Goal: Transaction & Acquisition: Download file/media

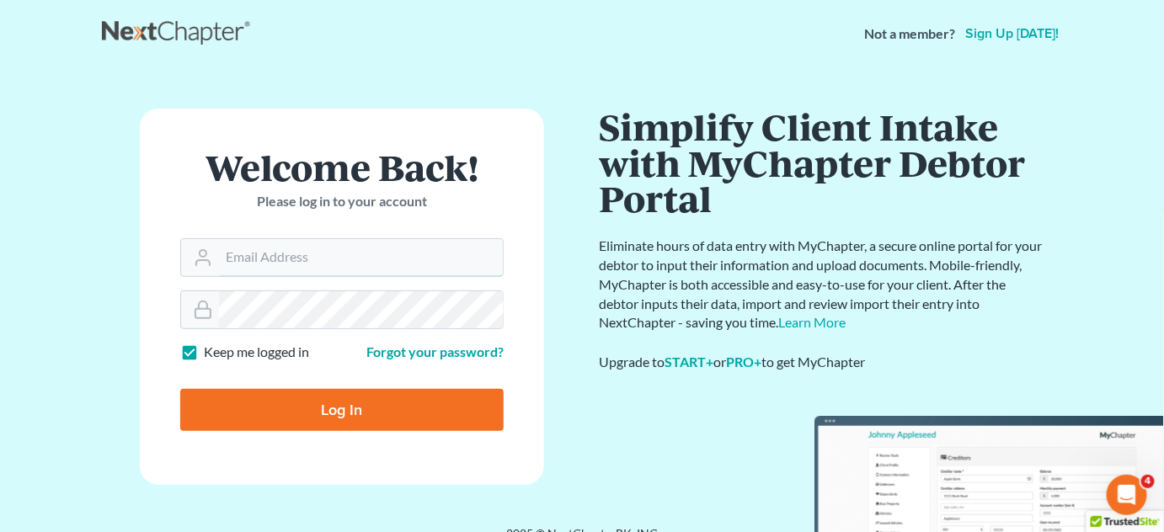
type input "[PERSON_NAME][EMAIL_ADDRESS][DOMAIN_NAME]"
click at [405, 406] on input "Log In" at bounding box center [341, 410] width 323 height 42
type input "Thinking..."
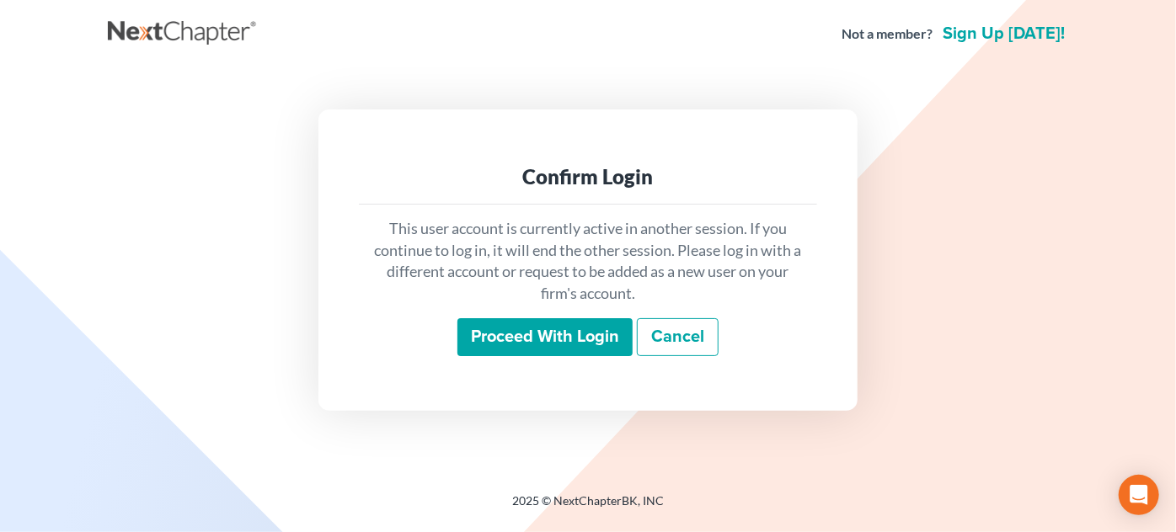
click at [515, 341] on input "Proceed with login" at bounding box center [544, 337] width 175 height 39
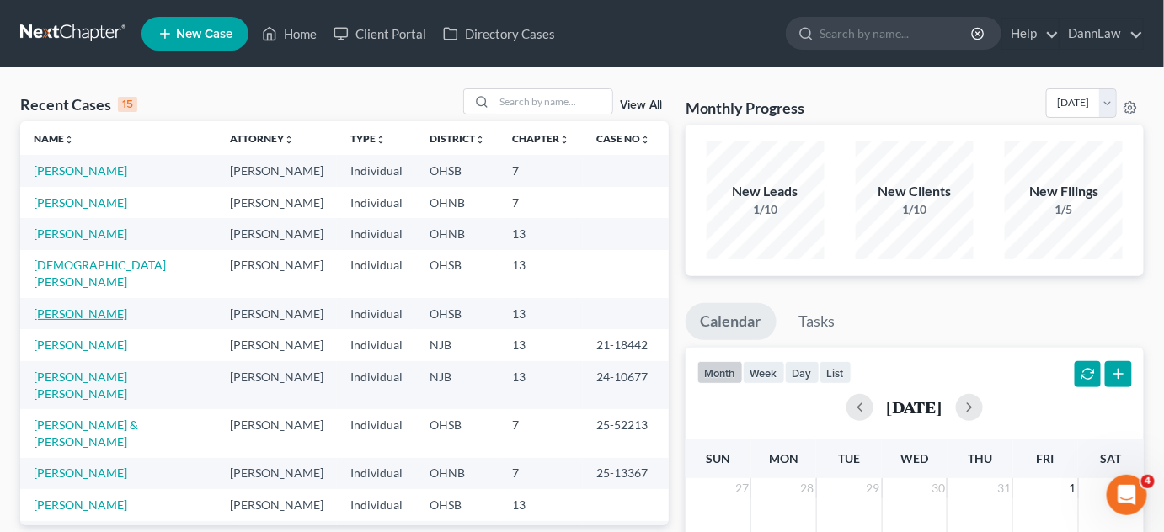
click at [79, 307] on link "Feugate, John" at bounding box center [80, 314] width 93 height 14
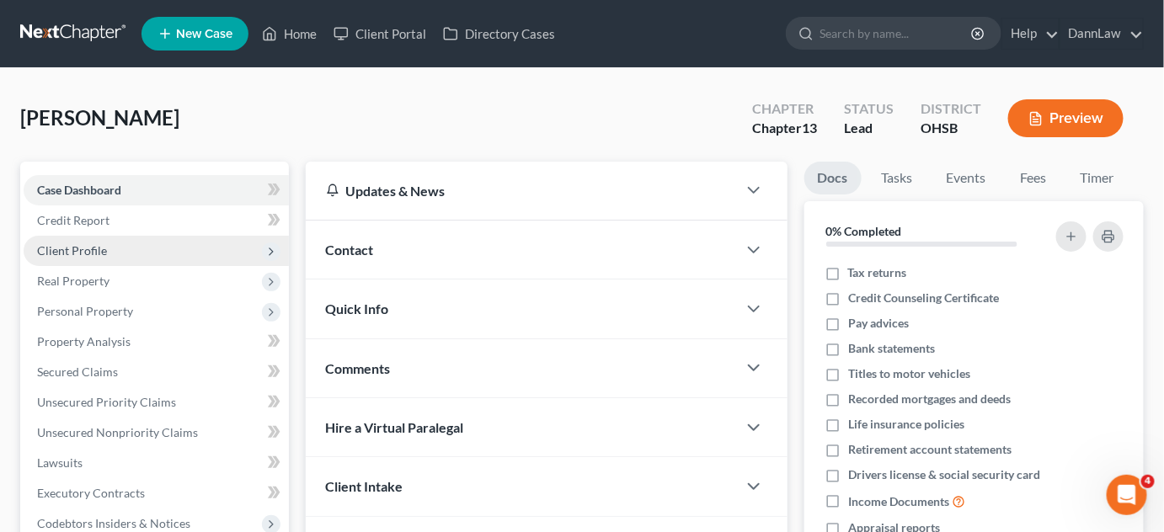
click at [99, 242] on span "Client Profile" at bounding box center [156, 251] width 265 height 30
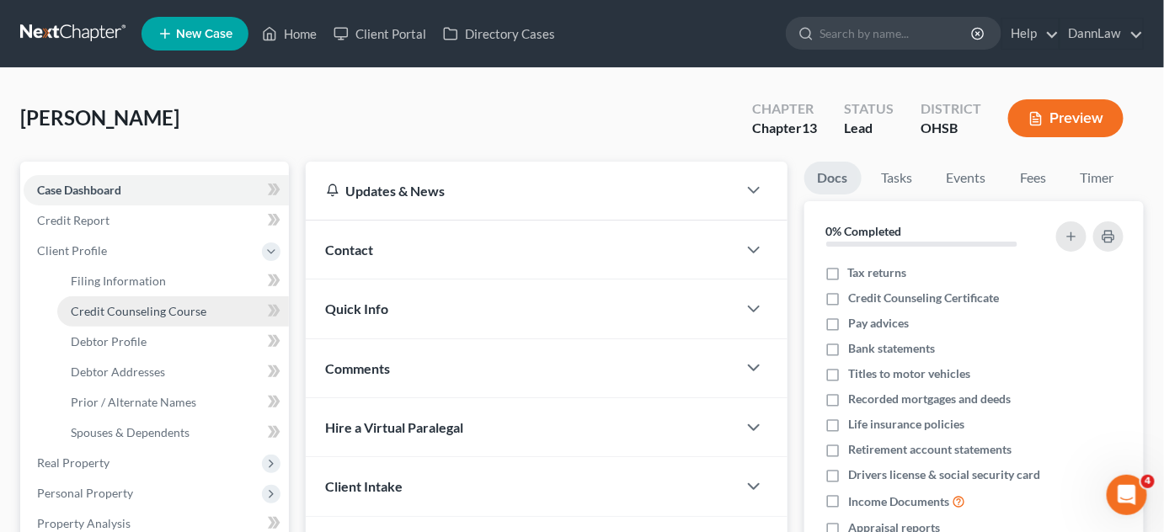
click at [117, 306] on span "Credit Counseling Course" at bounding box center [139, 311] width 136 height 14
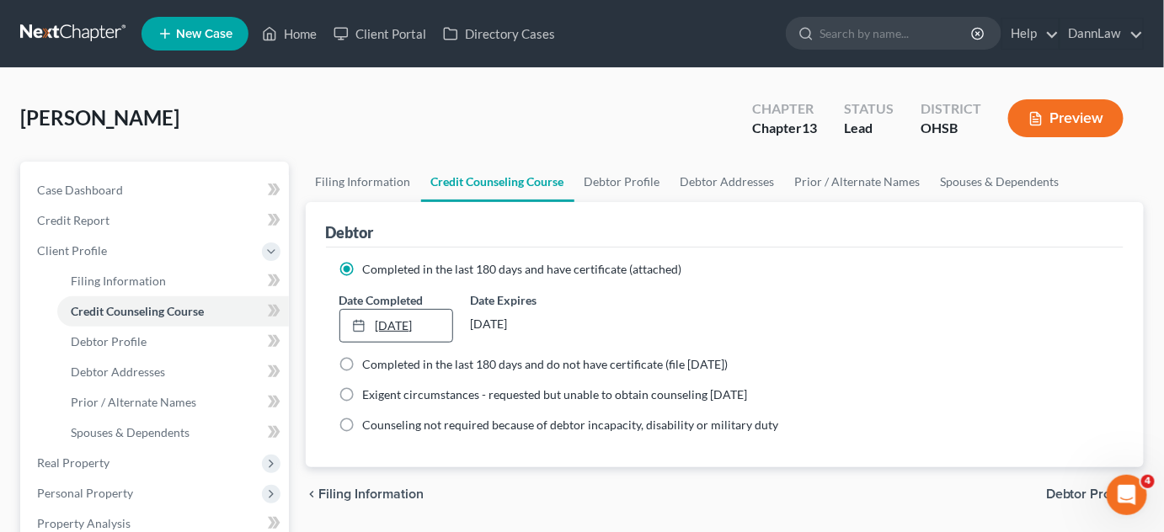
click at [392, 323] on link "8/14/2025" at bounding box center [396, 326] width 113 height 32
click at [640, 273] on span "Completed in the last 180 days and have certificate (attached)" at bounding box center [522, 269] width 319 height 14
click at [381, 272] on input "Completed in the last 180 days and have certificate (attached)" at bounding box center [375, 266] width 11 height 11
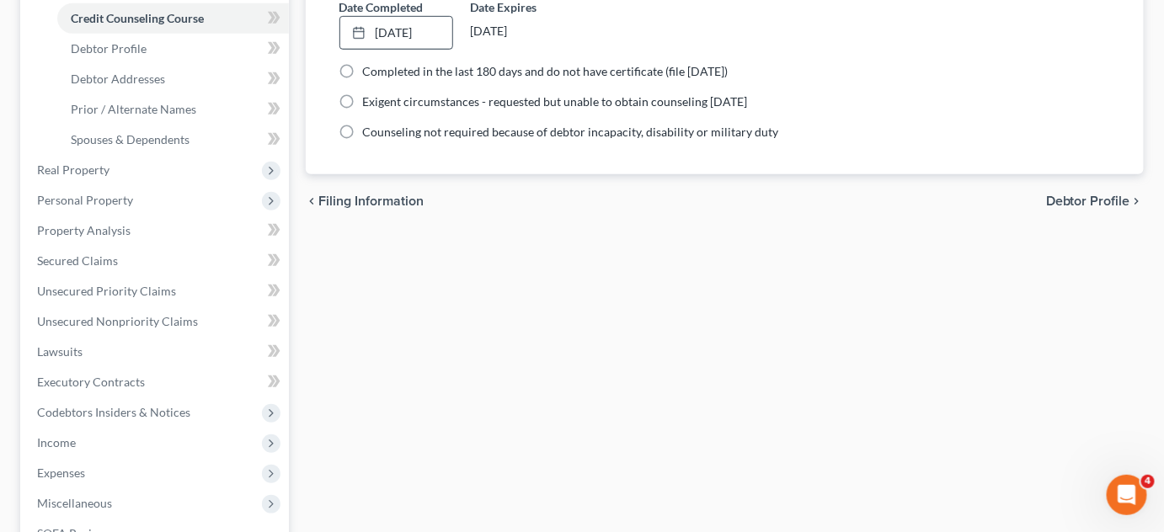
scroll to position [337, 0]
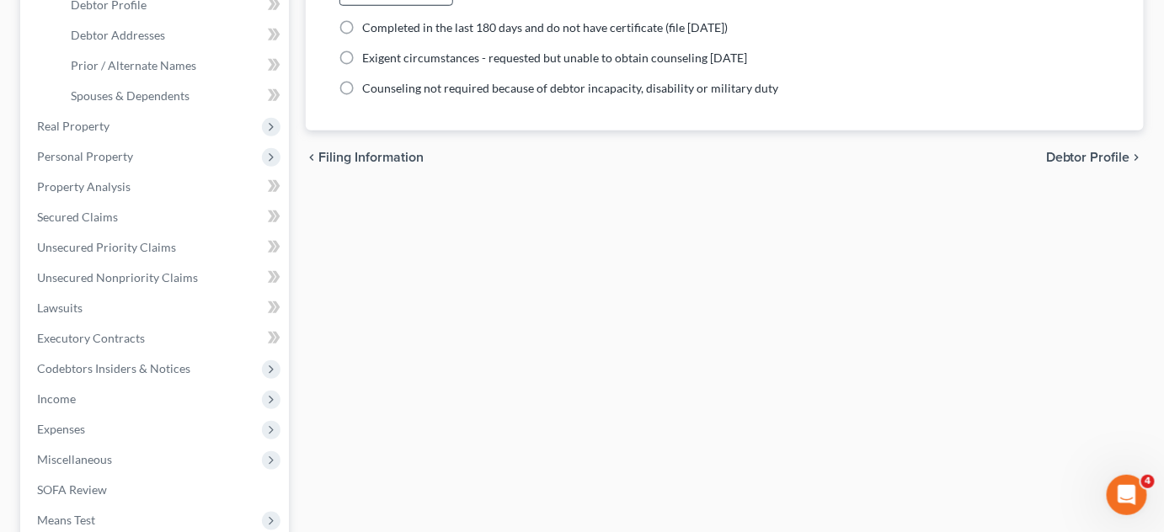
click at [499, 412] on div "Filing Information Credit Counseling Course Debtor Profile Debtor Addresses Pri…" at bounding box center [725, 266] width 856 height 882
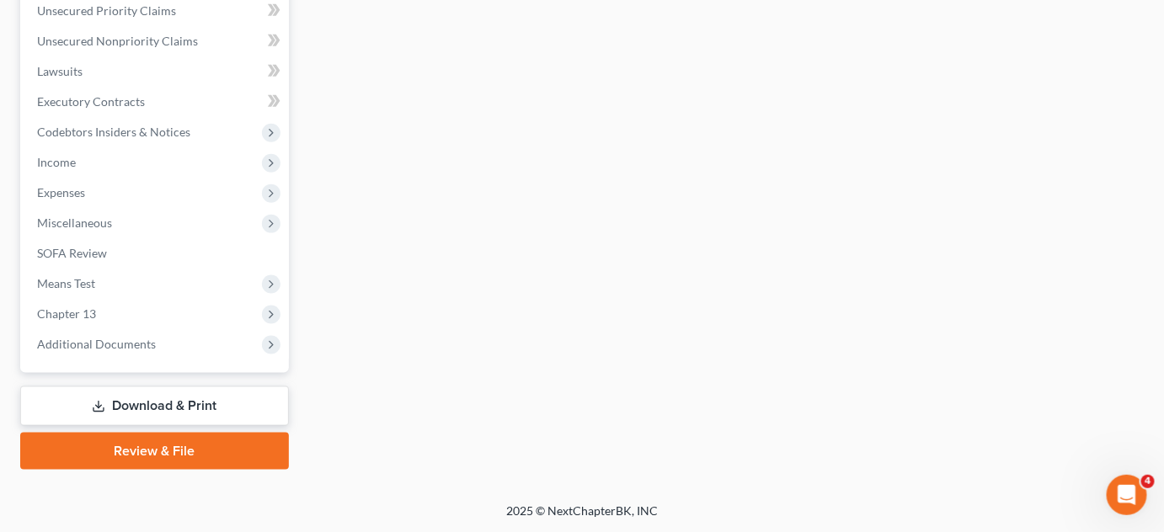
click at [149, 397] on link "Download & Print" at bounding box center [154, 407] width 269 height 40
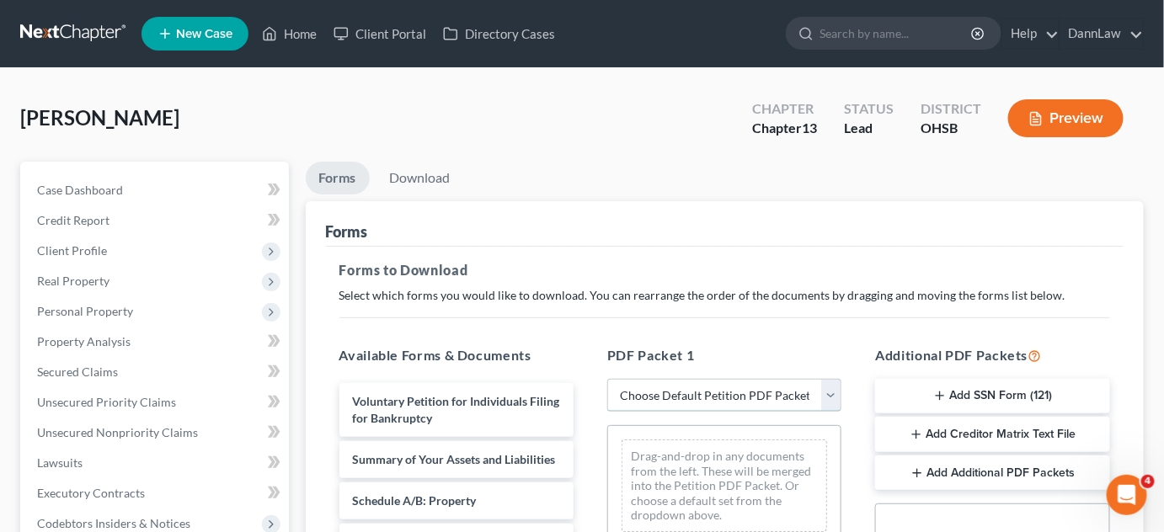
click at [699, 395] on select "Choose Default Petition PDF Packet Complete Bankruptcy Petition (all forms and …" at bounding box center [724, 396] width 234 height 34
select select "0"
click at [607, 379] on select "Choose Default Petition PDF Packet Complete Bankruptcy Petition (all forms and …" at bounding box center [724, 396] width 234 height 34
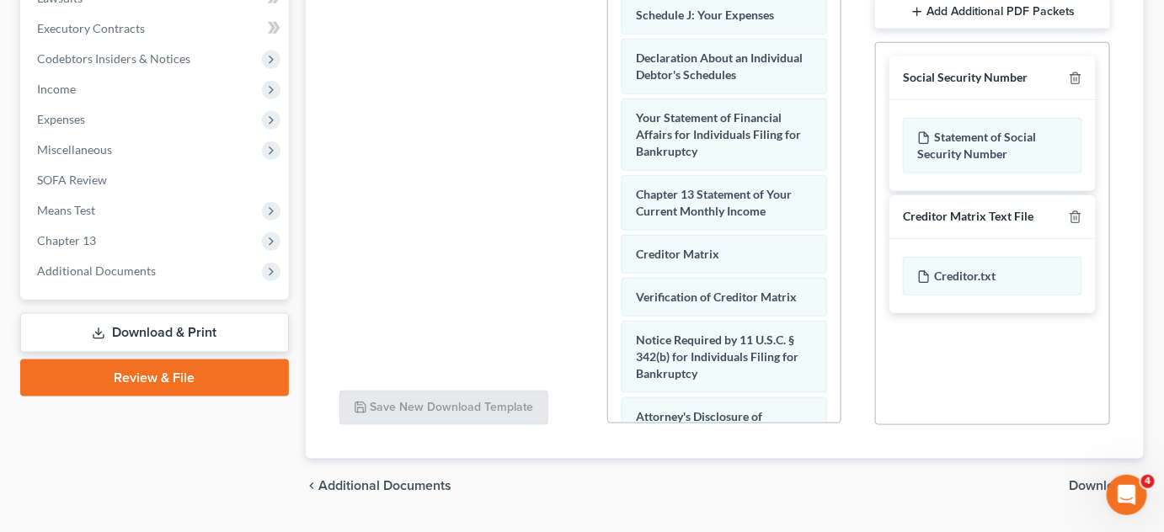
scroll to position [648, 0]
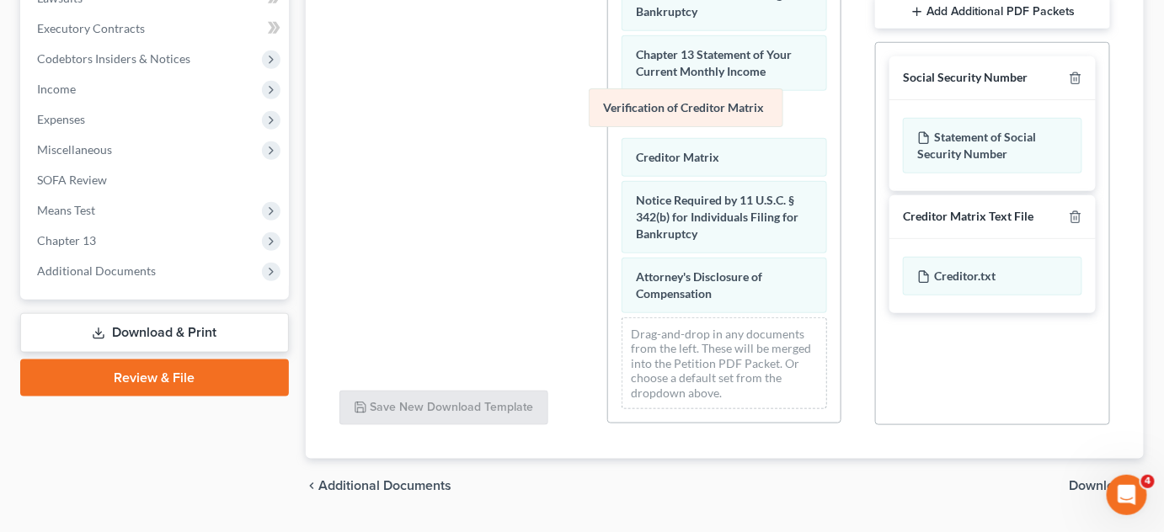
drag, startPoint x: 711, startPoint y: 152, endPoint x: 678, endPoint y: 103, distance: 59.6
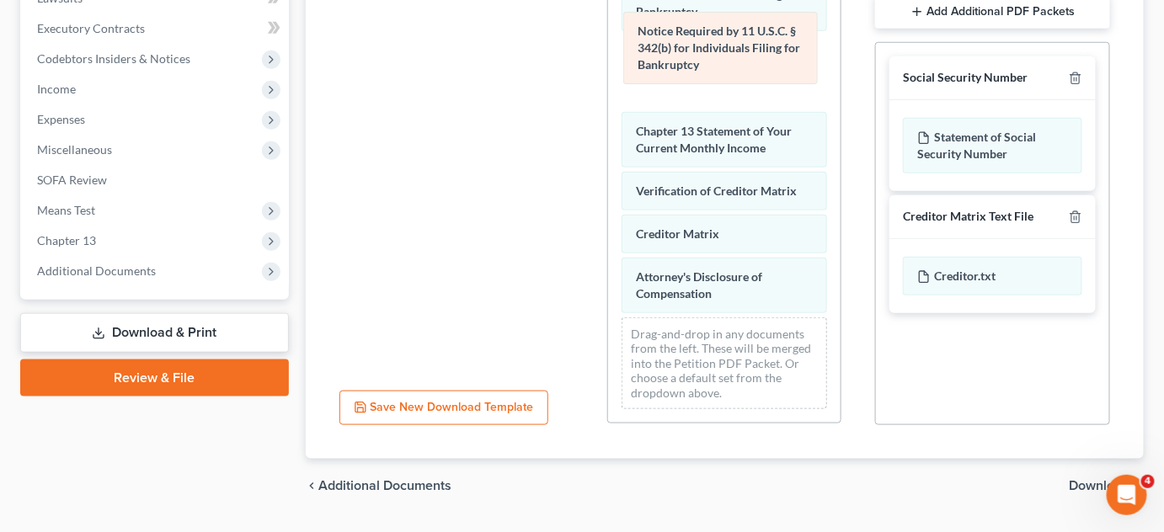
drag, startPoint x: 705, startPoint y: 219, endPoint x: 707, endPoint y: 51, distance: 168.4
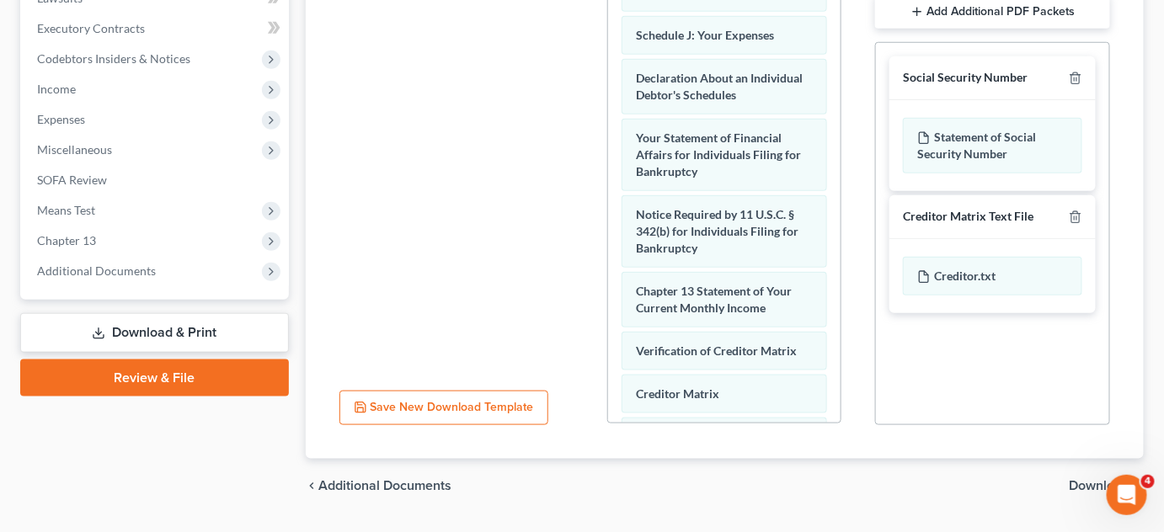
scroll to position [419, 0]
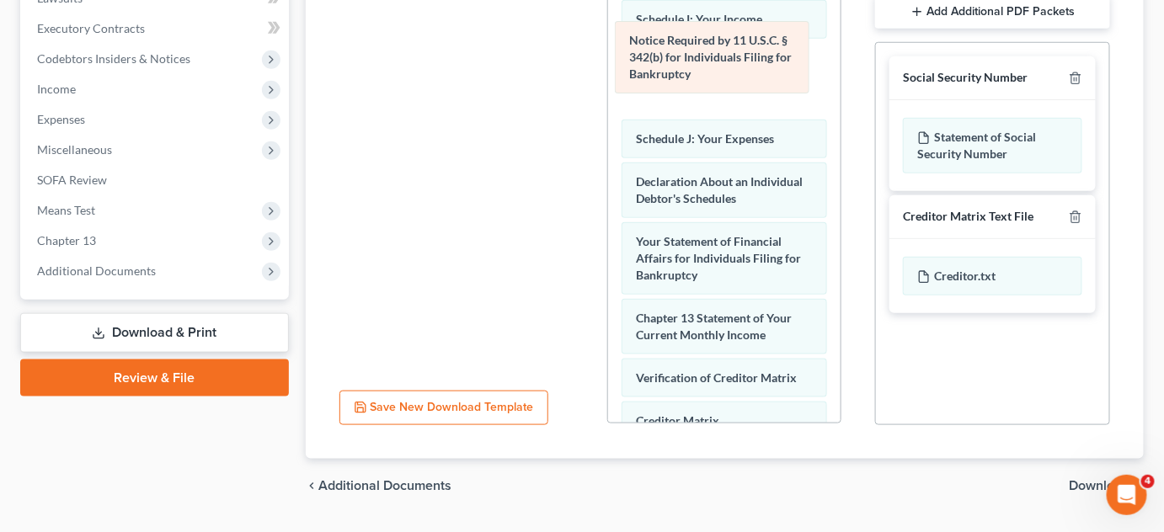
drag, startPoint x: 751, startPoint y: 313, endPoint x: 744, endPoint y: 70, distance: 243.5
click at [744, 70] on div "Notice Required by 11 U.S.C. § 342(b) for Individuals Filing for Bankruptcy Vol…" at bounding box center [724, 76] width 232 height 1068
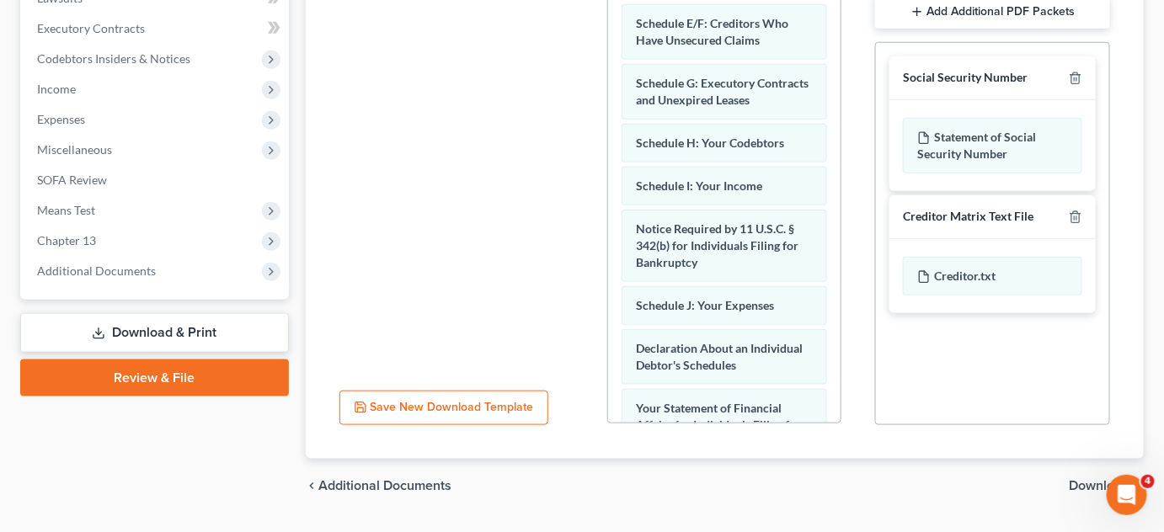
scroll to position [224, 0]
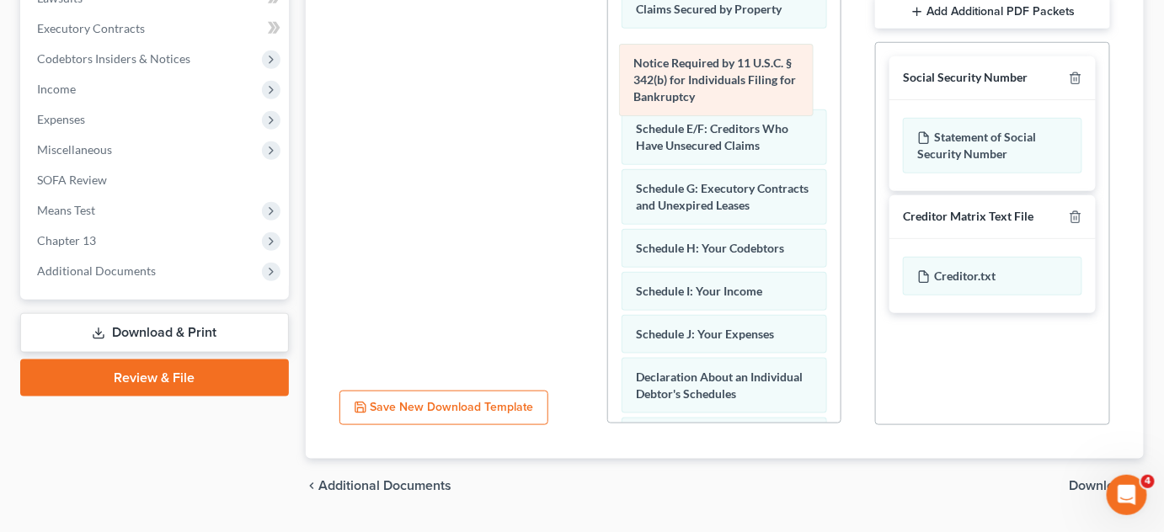
drag, startPoint x: 741, startPoint y: 316, endPoint x: 739, endPoint y: 73, distance: 242.6
click at [739, 73] on div "Notice Required by 11 U.S.C. § 342(b) for Individuals Filing for Bankruptcy Vol…" at bounding box center [724, 271] width 232 height 1068
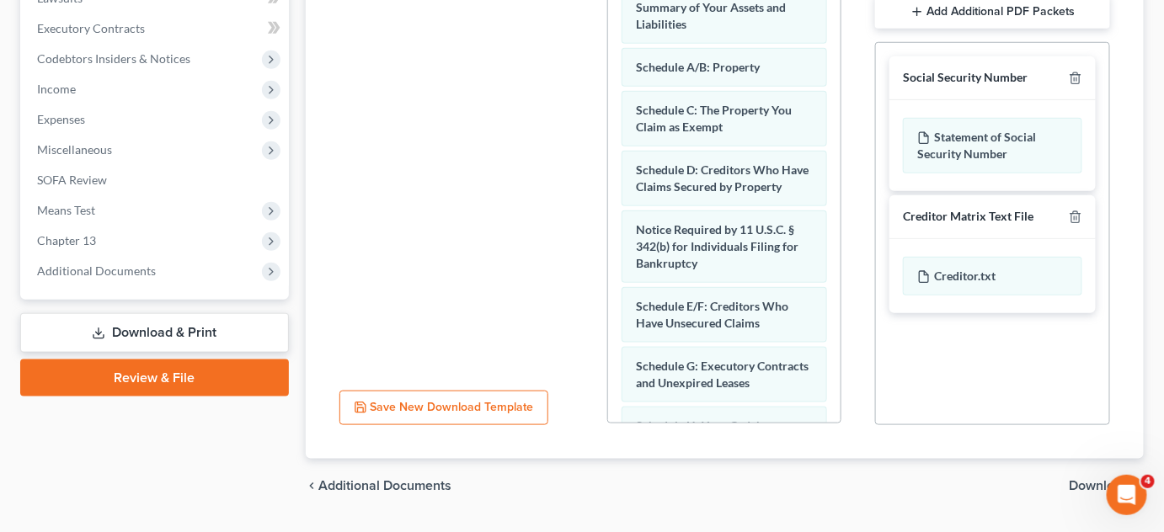
scroll to position [40, 0]
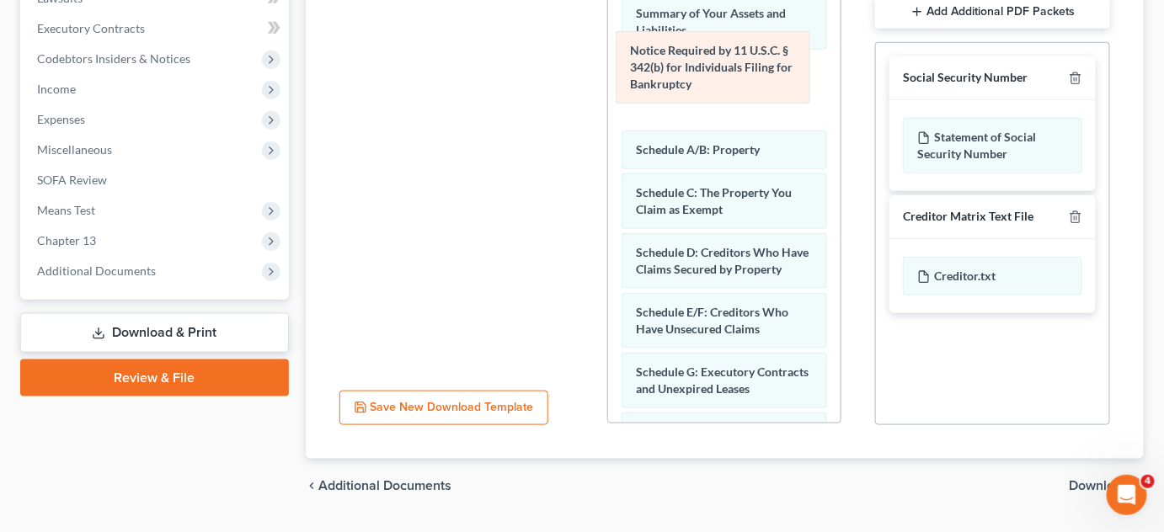
drag, startPoint x: 771, startPoint y: 265, endPoint x: 765, endPoint y: 49, distance: 216.5
click at [765, 49] on div "Notice Required by 11 U.S.C. § 342(b) for Individuals Filing for Bankruptcy Vol…" at bounding box center [724, 455] width 232 height 1068
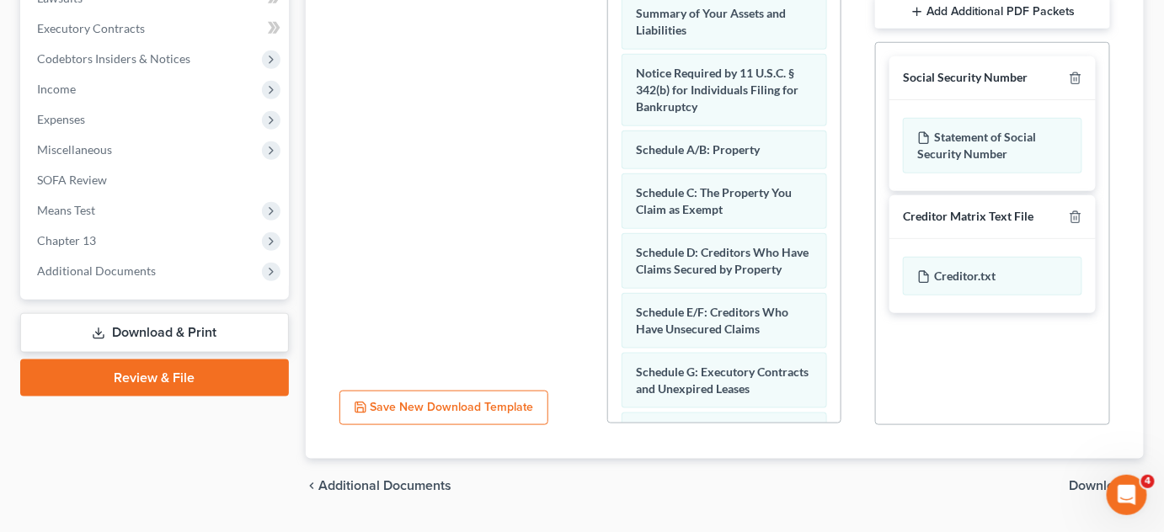
scroll to position [0, 0]
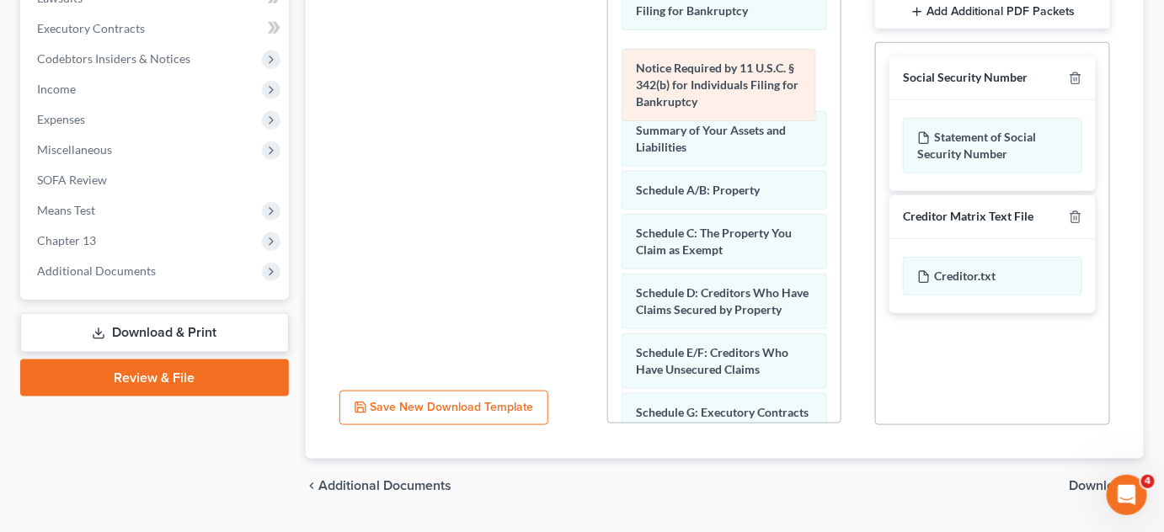
drag, startPoint x: 761, startPoint y: 146, endPoint x: 768, endPoint y: 96, distance: 50.1
click at [768, 96] on div "Notice Required by 11 U.S.C. § 342(b) for Individuals Filing for Bankruptcy Vol…" at bounding box center [724, 495] width 232 height 1068
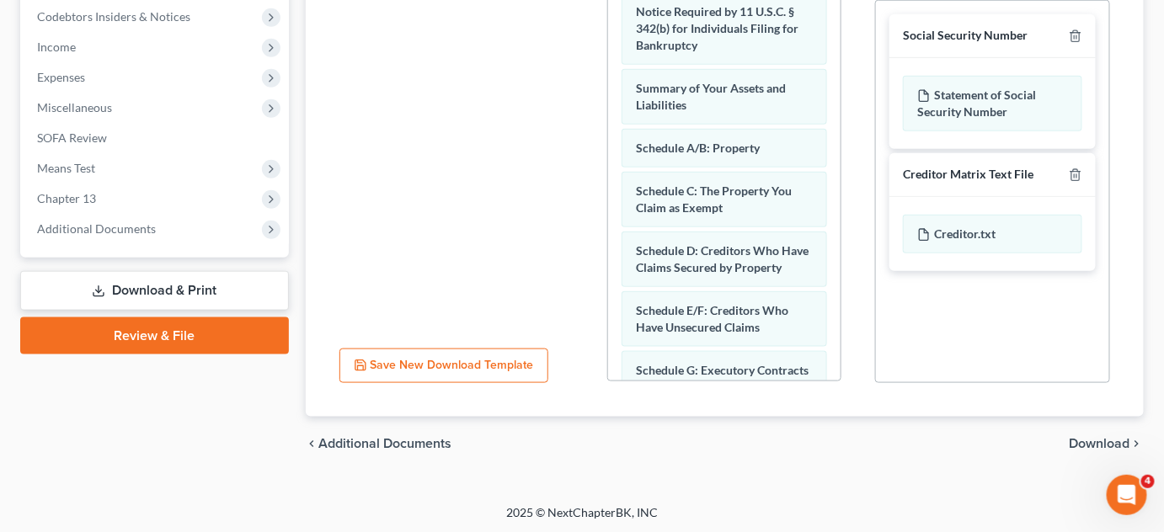
click at [1109, 441] on span "Download" at bounding box center [1100, 443] width 61 height 13
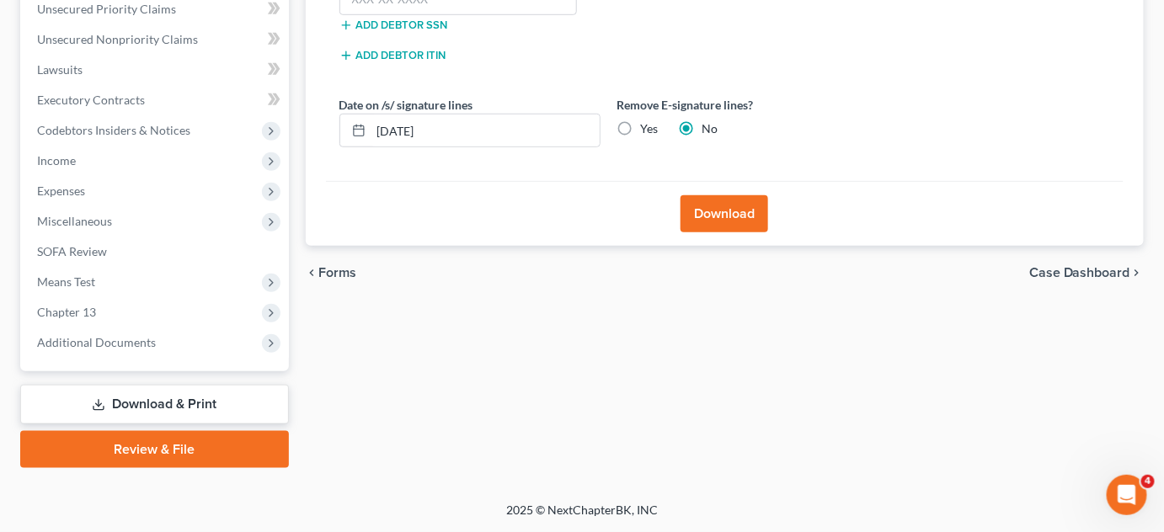
scroll to position [392, 0]
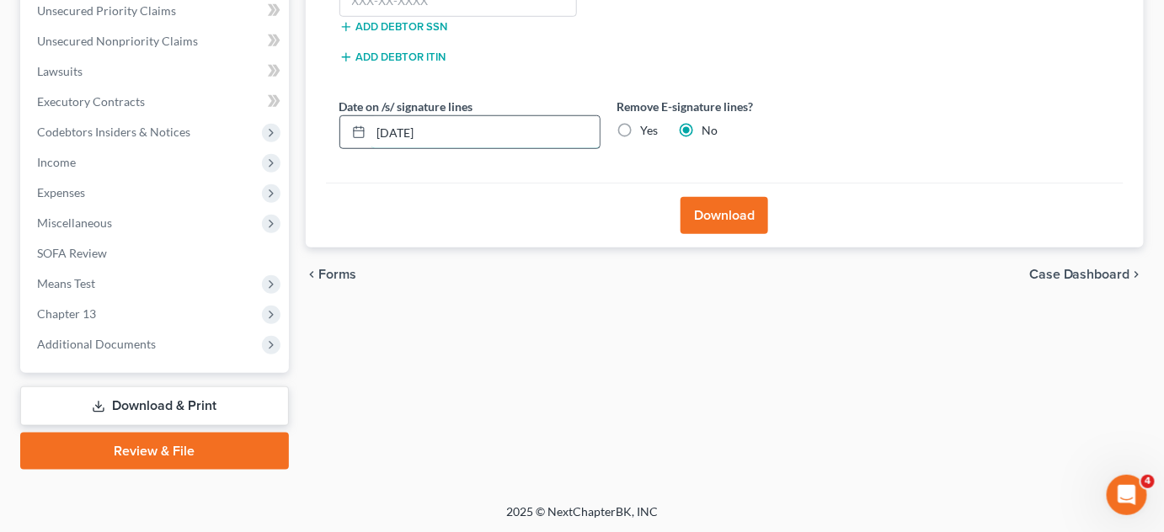
click at [402, 128] on input "08/14/2025" at bounding box center [485, 132] width 228 height 32
click at [435, 131] on input "08/01/20253" at bounding box center [485, 132] width 228 height 32
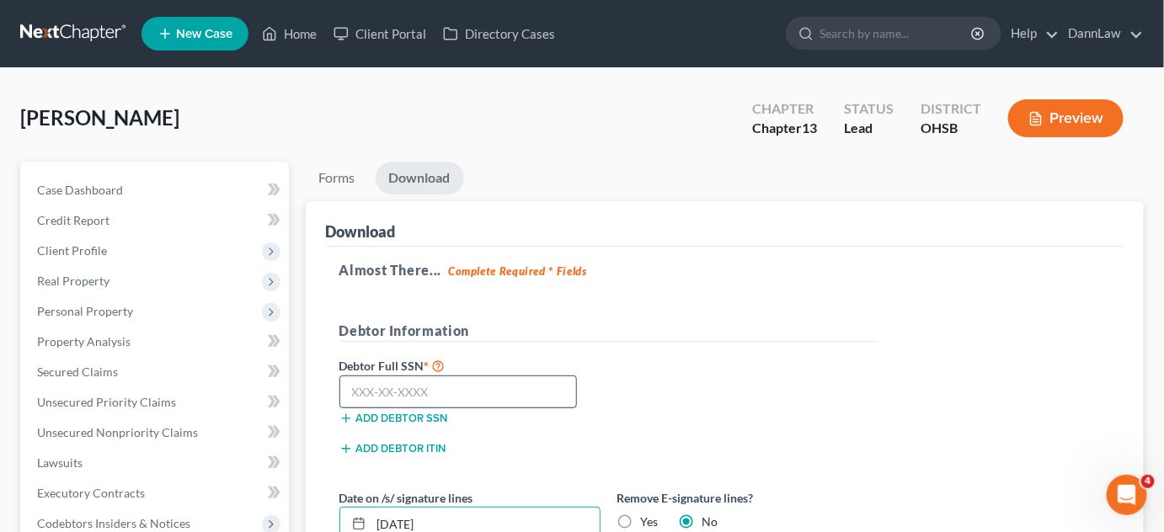
type input "08/13/2025"
click at [513, 384] on input "text" at bounding box center [458, 393] width 238 height 34
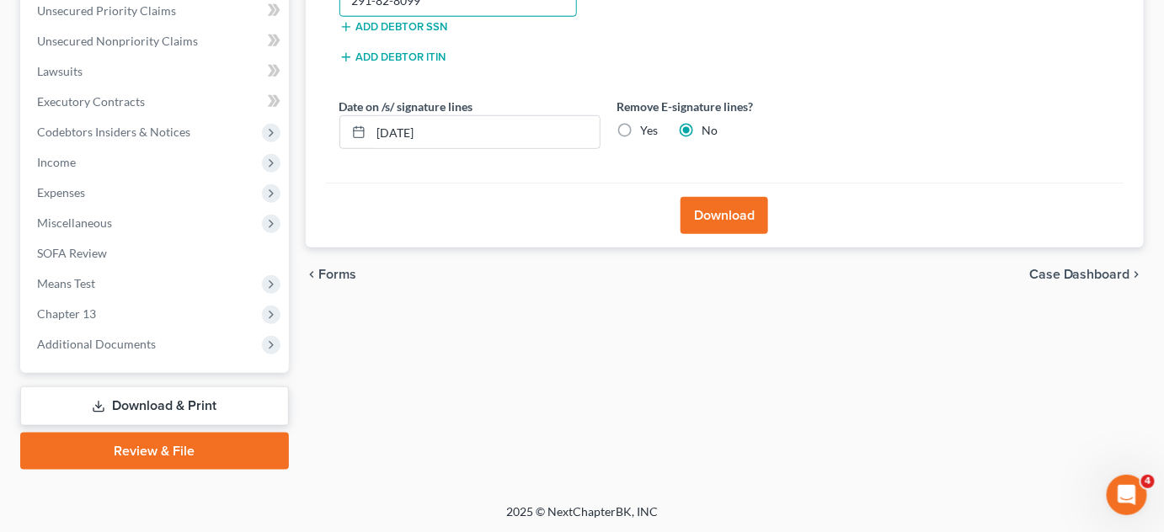
type input "291-82-8099"
click at [712, 201] on button "Download" at bounding box center [724, 215] width 88 height 37
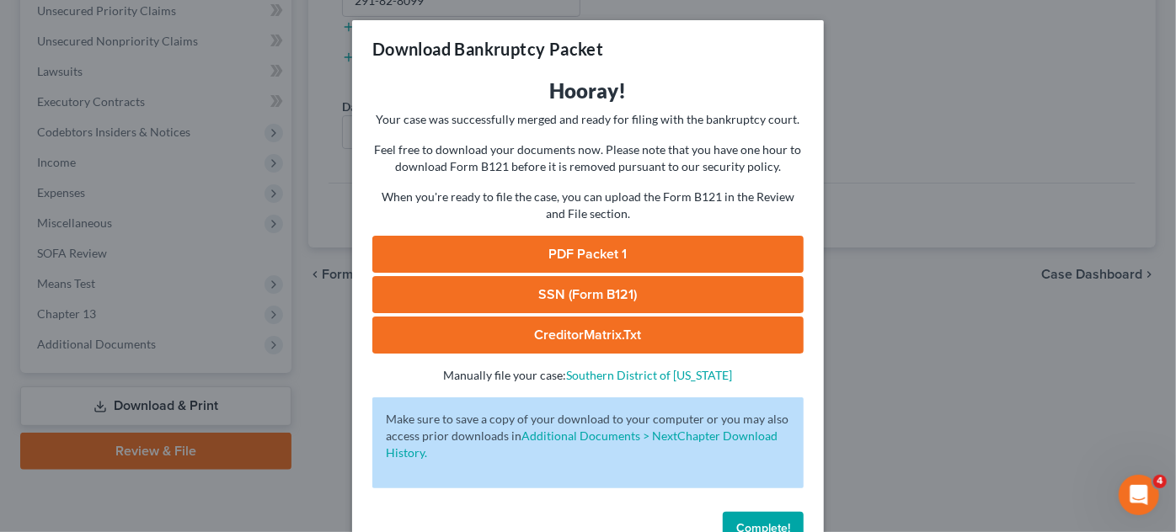
click at [702, 252] on link "PDF Packet 1" at bounding box center [587, 254] width 431 height 37
click at [728, 523] on button "Complete!" at bounding box center [763, 529] width 81 height 34
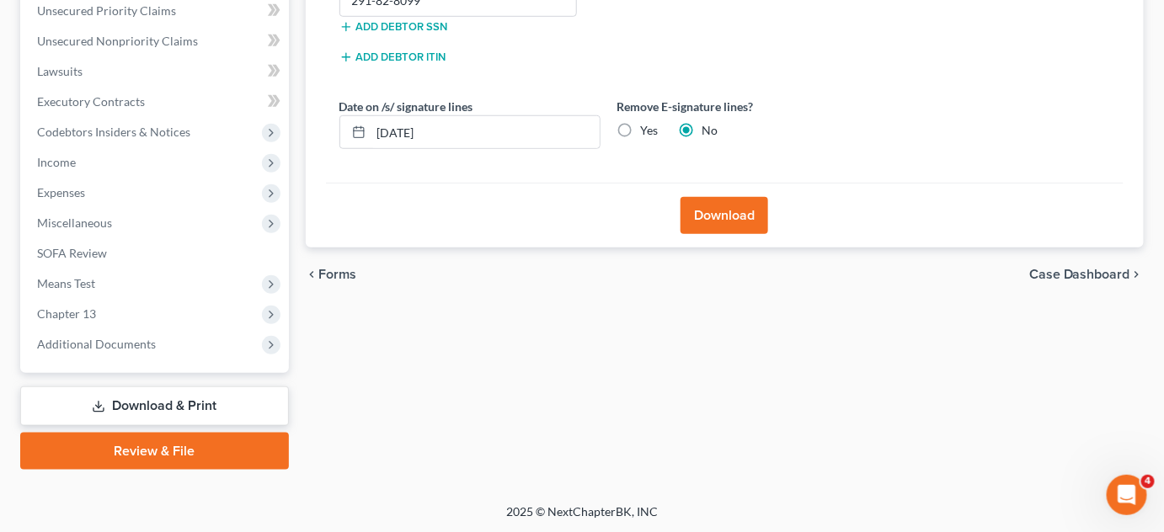
click at [369, 419] on div "Forms Download Forms Forms to Download Select which forms you would like to dow…" at bounding box center [725, 120] width 856 height 700
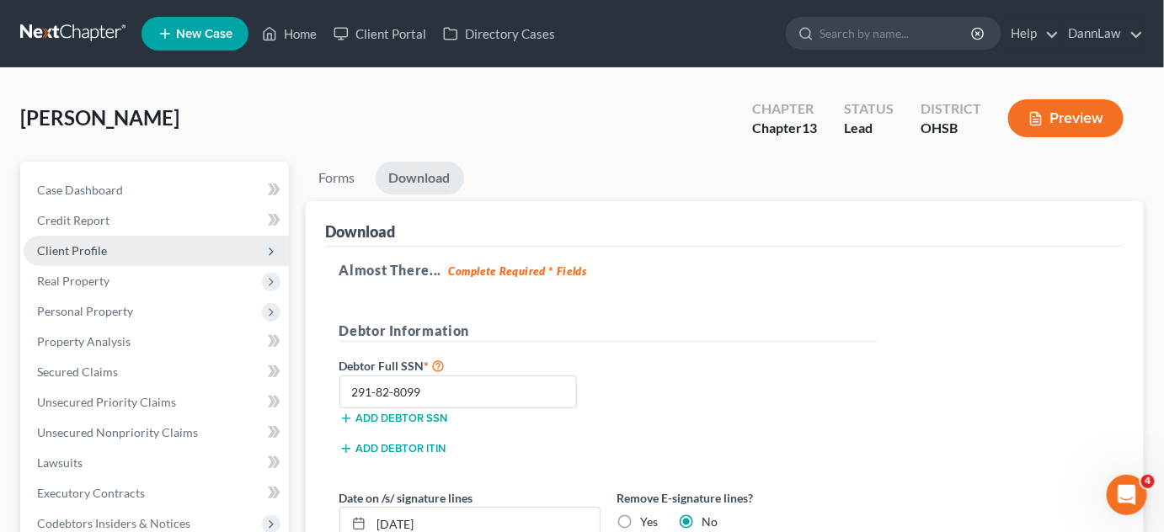
click at [67, 248] on span "Client Profile" at bounding box center [72, 250] width 70 height 14
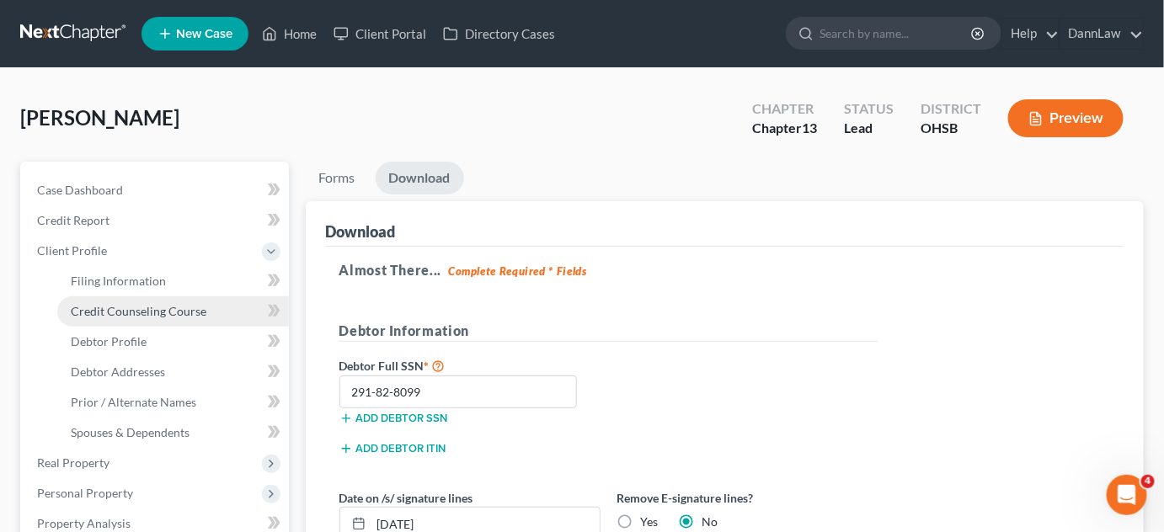
click at [97, 308] on span "Credit Counseling Course" at bounding box center [139, 311] width 136 height 14
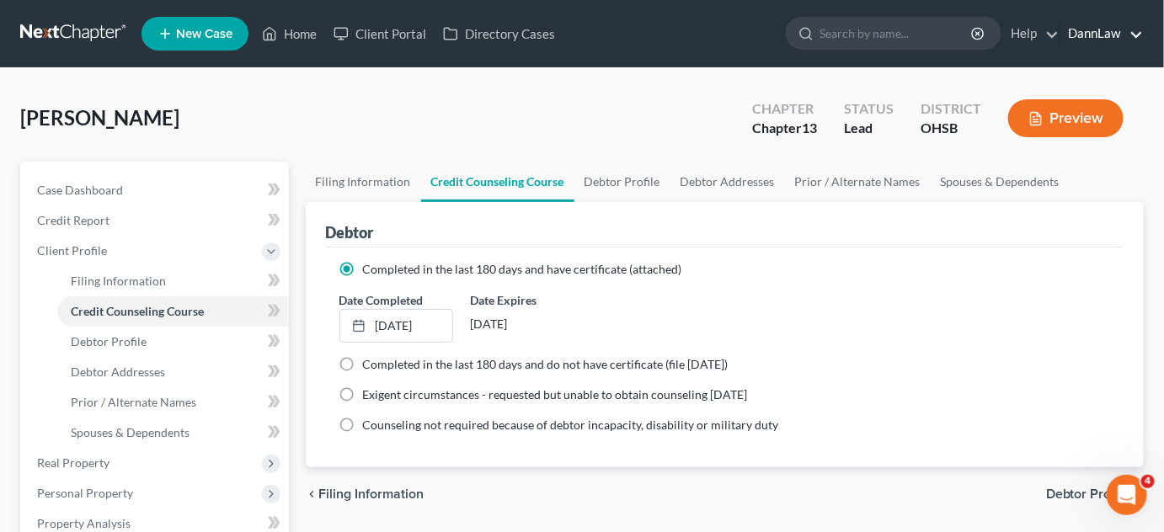
click at [1089, 33] on link "DannLaw" at bounding box center [1101, 34] width 83 height 30
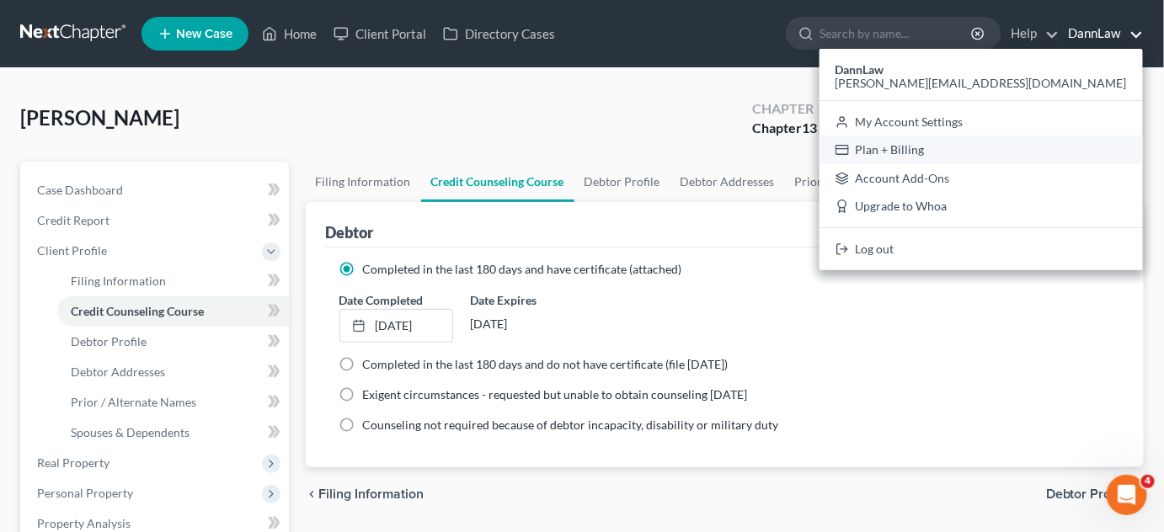
click at [1076, 150] on link "Plan + Billing" at bounding box center [980, 150] width 323 height 29
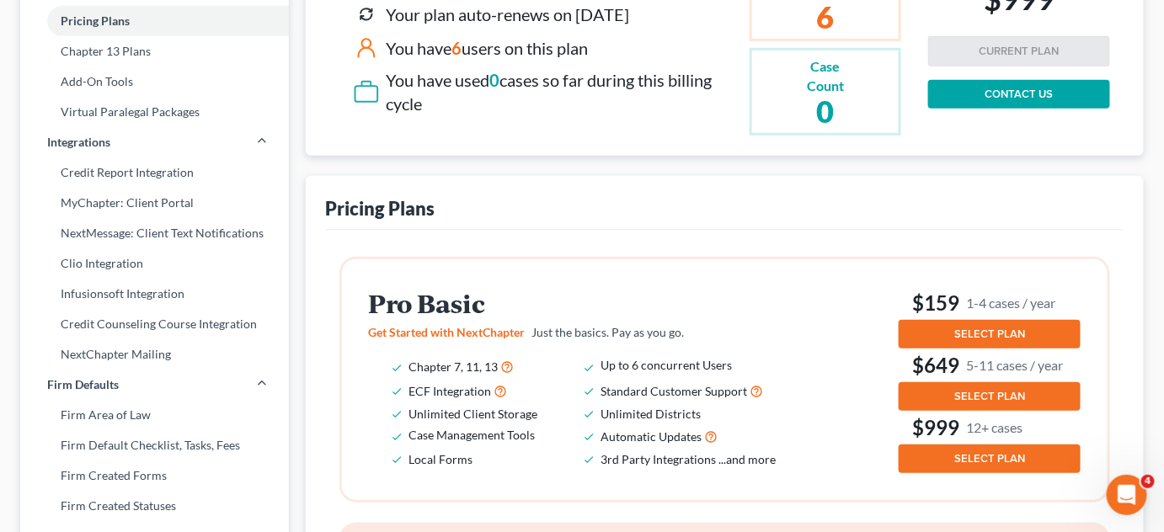
scroll to position [258, 0]
